Goal: Navigation & Orientation: Find specific page/section

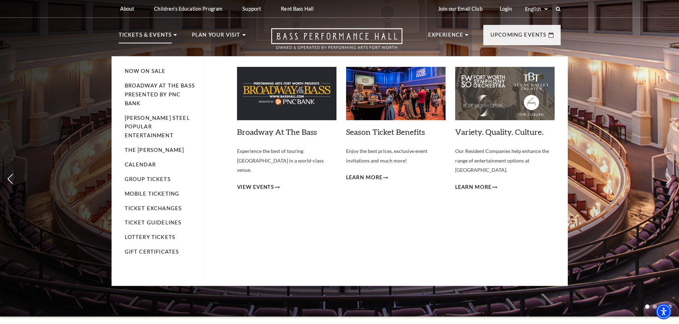
click at [160, 38] on p "Tickets & Events" at bounding box center [145, 37] width 53 height 13
click at [253, 183] on span "View Events" at bounding box center [255, 187] width 37 height 9
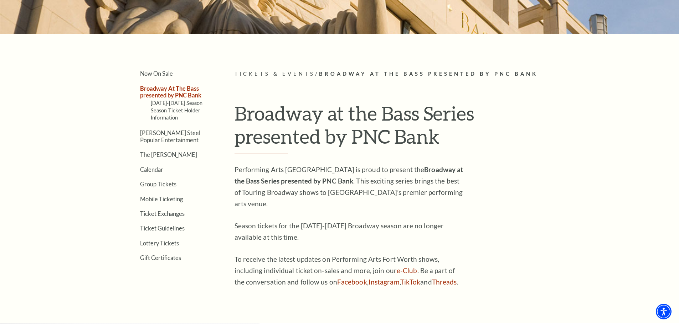
scroll to position [142, 0]
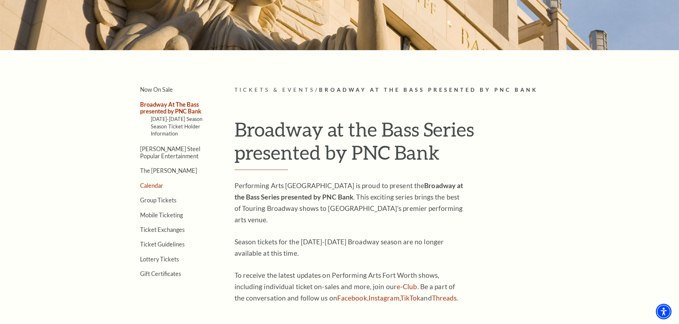
click at [155, 188] on link "Calendar" at bounding box center [151, 185] width 23 height 7
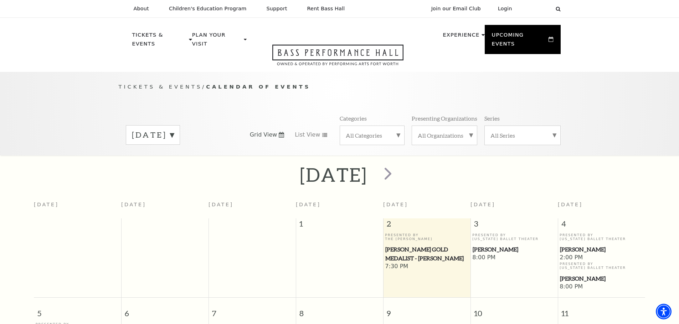
scroll to position [63, 0]
